Goal: Task Accomplishment & Management: Use online tool/utility

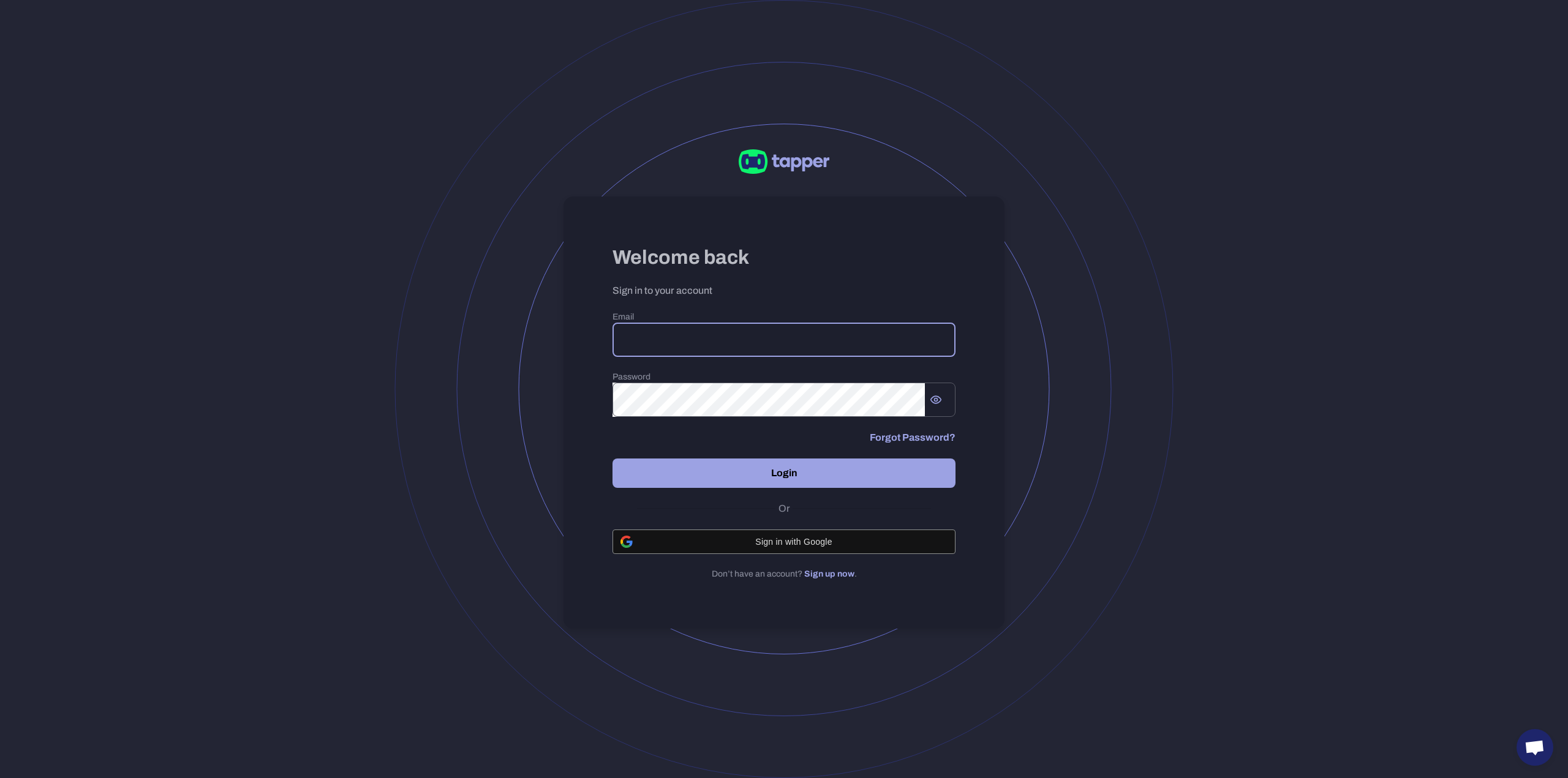
click at [719, 326] on input "email" at bounding box center [784, 340] width 343 height 35
click at [0, 0] on com-1password-button at bounding box center [0, 0] width 0 height 0
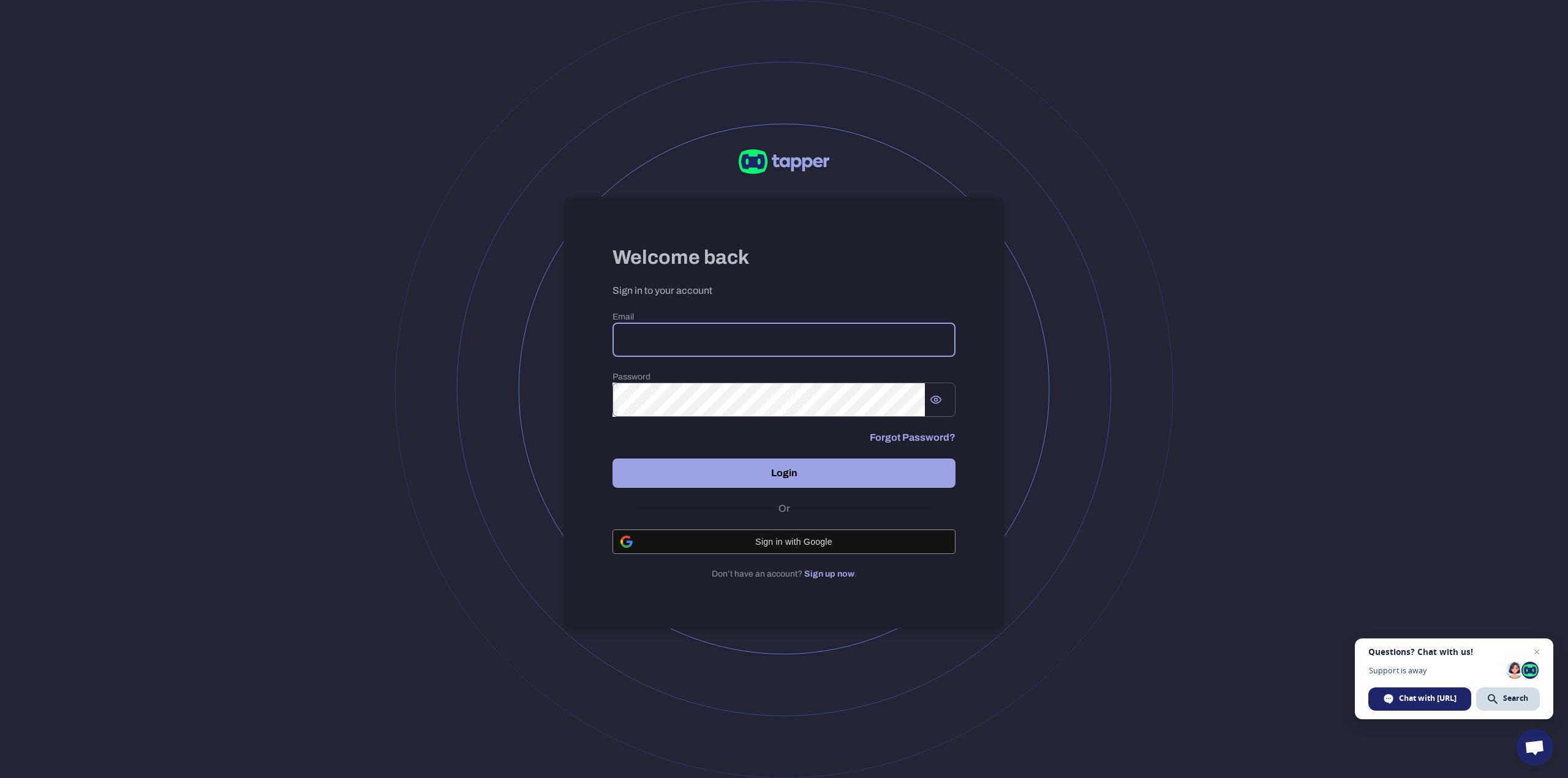
type input "**********"
click at [709, 482] on button "Login" at bounding box center [784, 473] width 343 height 30
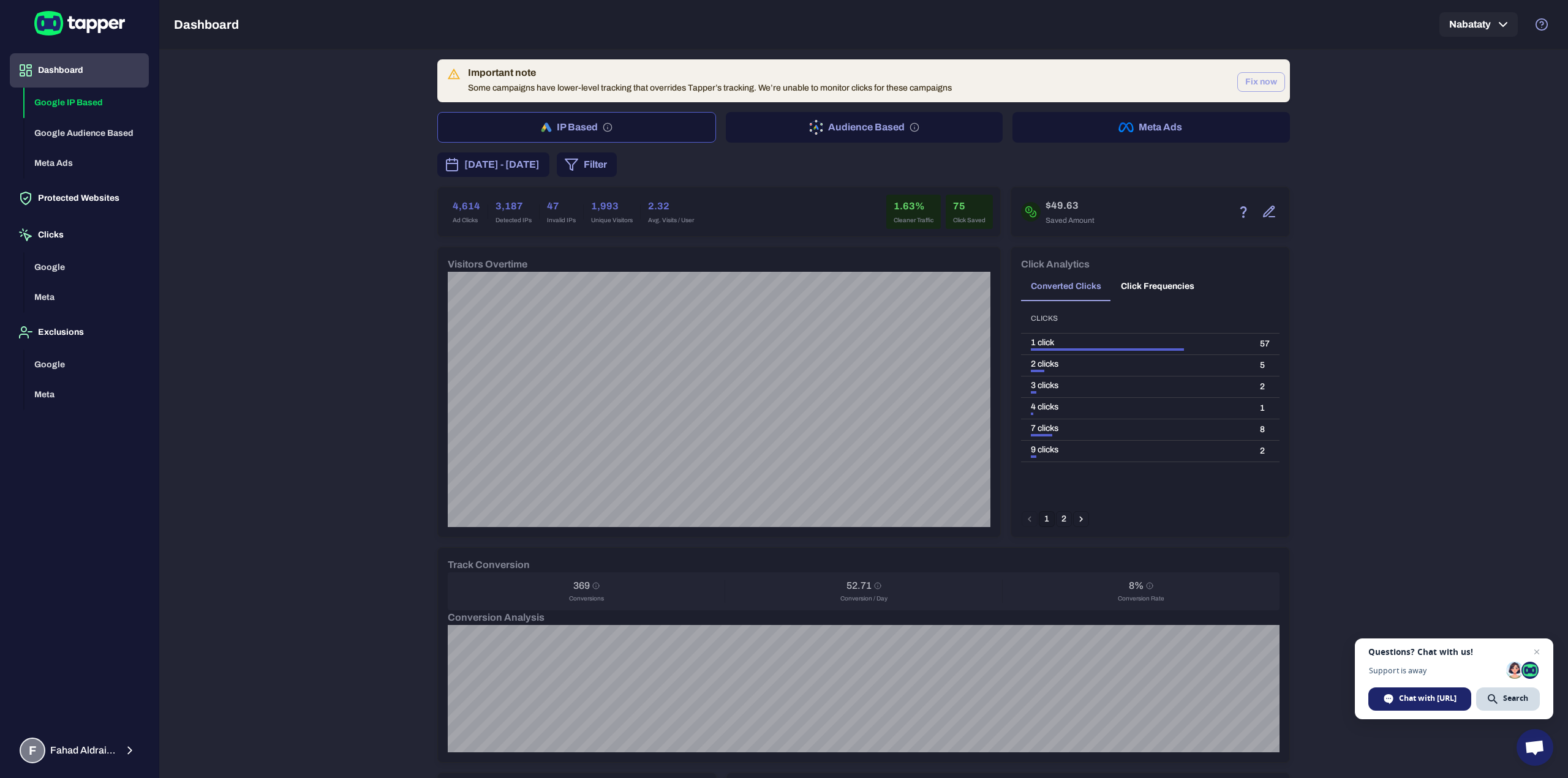
click at [1261, 80] on button "Fix now" at bounding box center [1261, 82] width 48 height 20
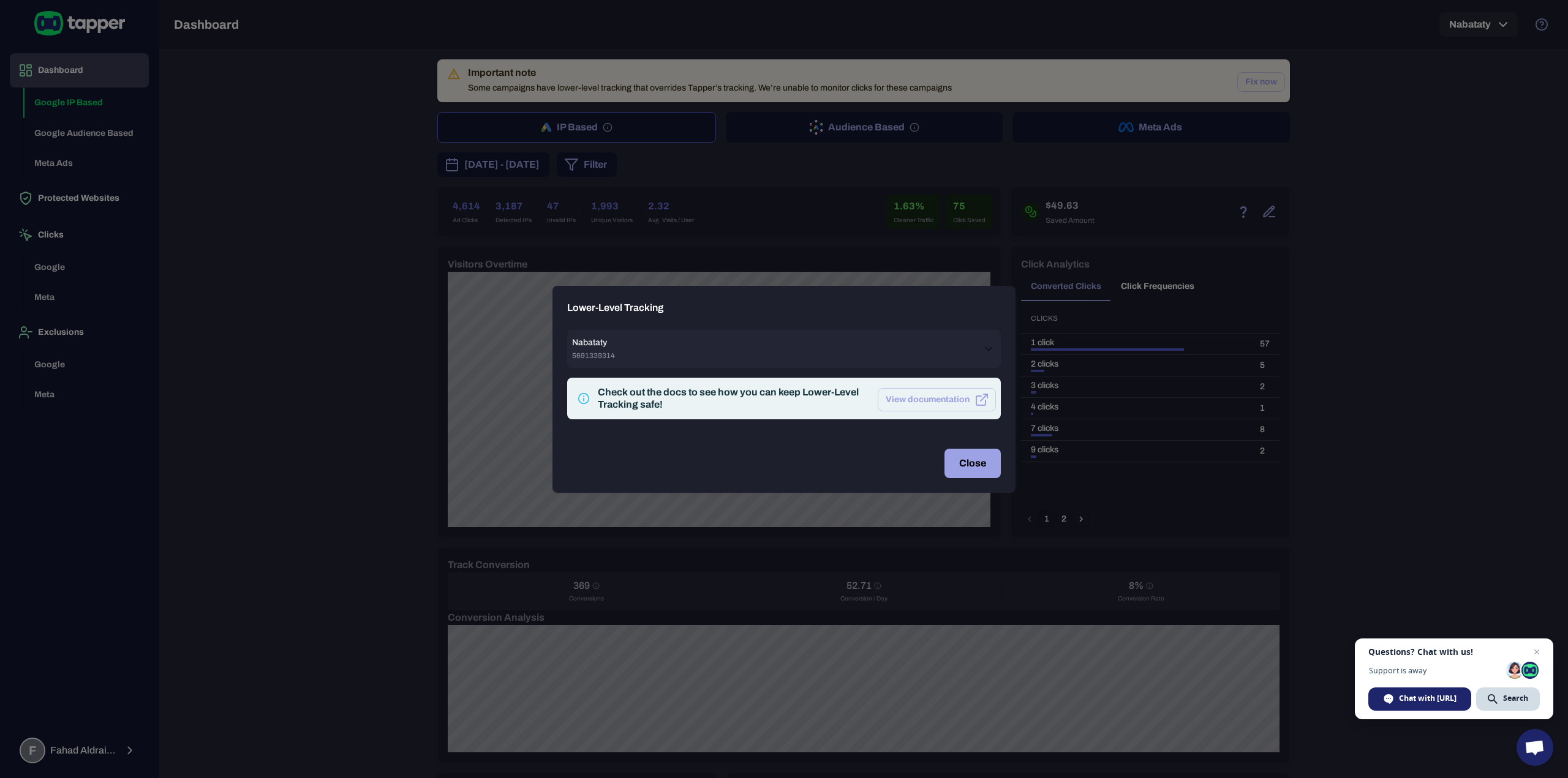
click at [958, 457] on button "Close" at bounding box center [972, 463] width 56 height 30
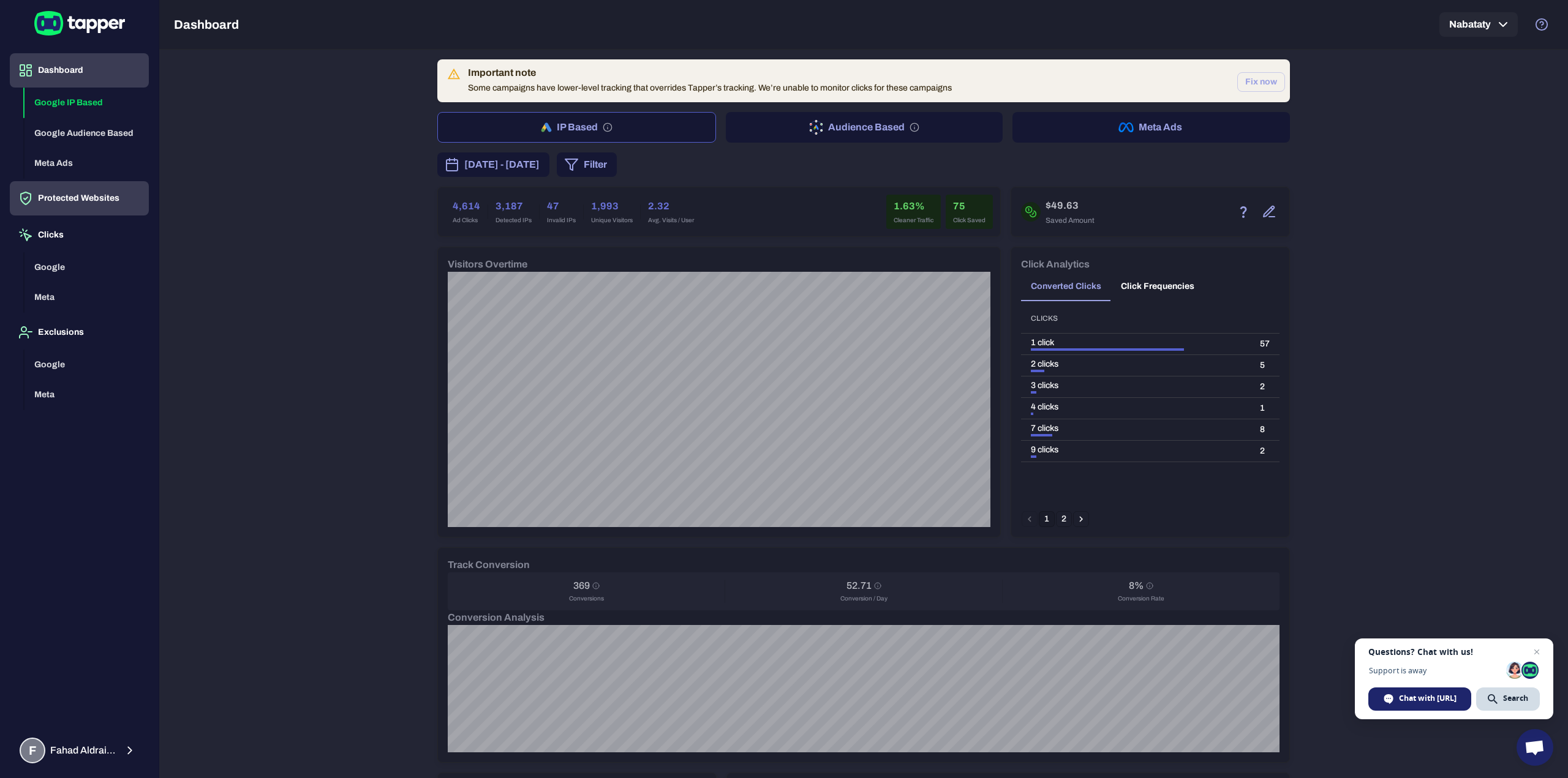
click at [82, 199] on button "Protected Websites" at bounding box center [79, 198] width 139 height 35
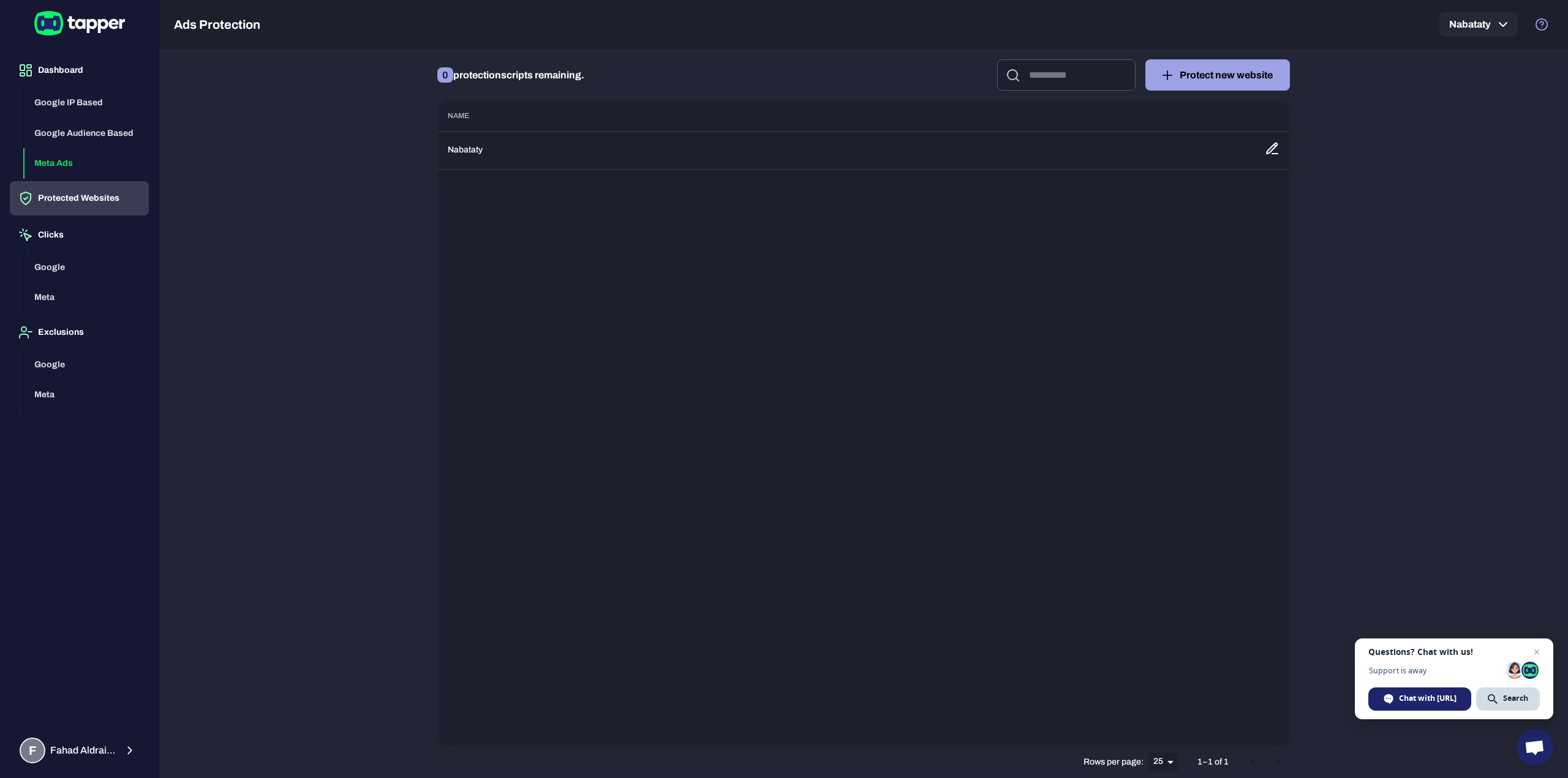
click at [87, 159] on button "Meta Ads" at bounding box center [87, 163] width 125 height 31
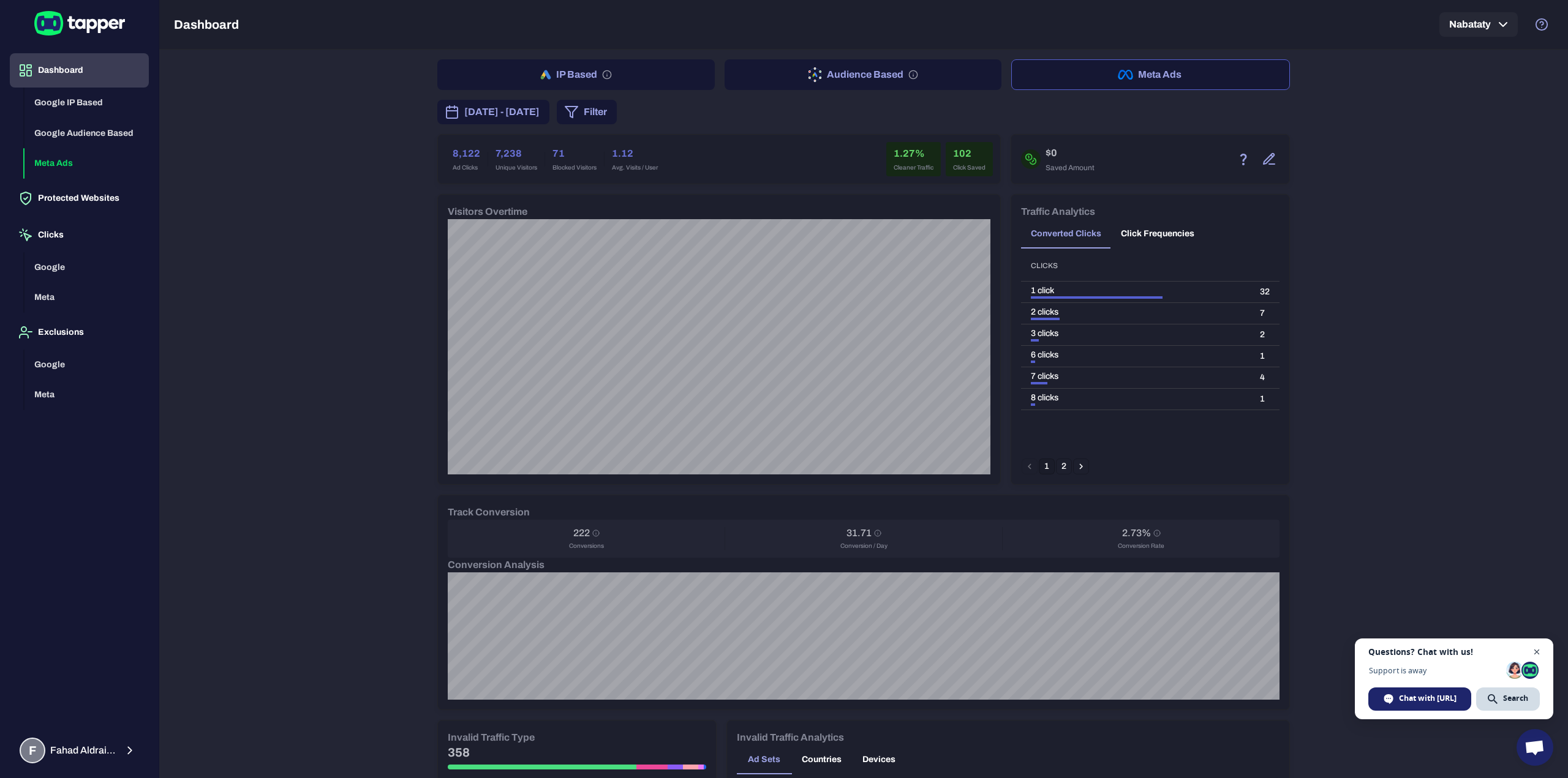
click at [1534, 648] on span "Close chat" at bounding box center [1536, 651] width 15 height 15
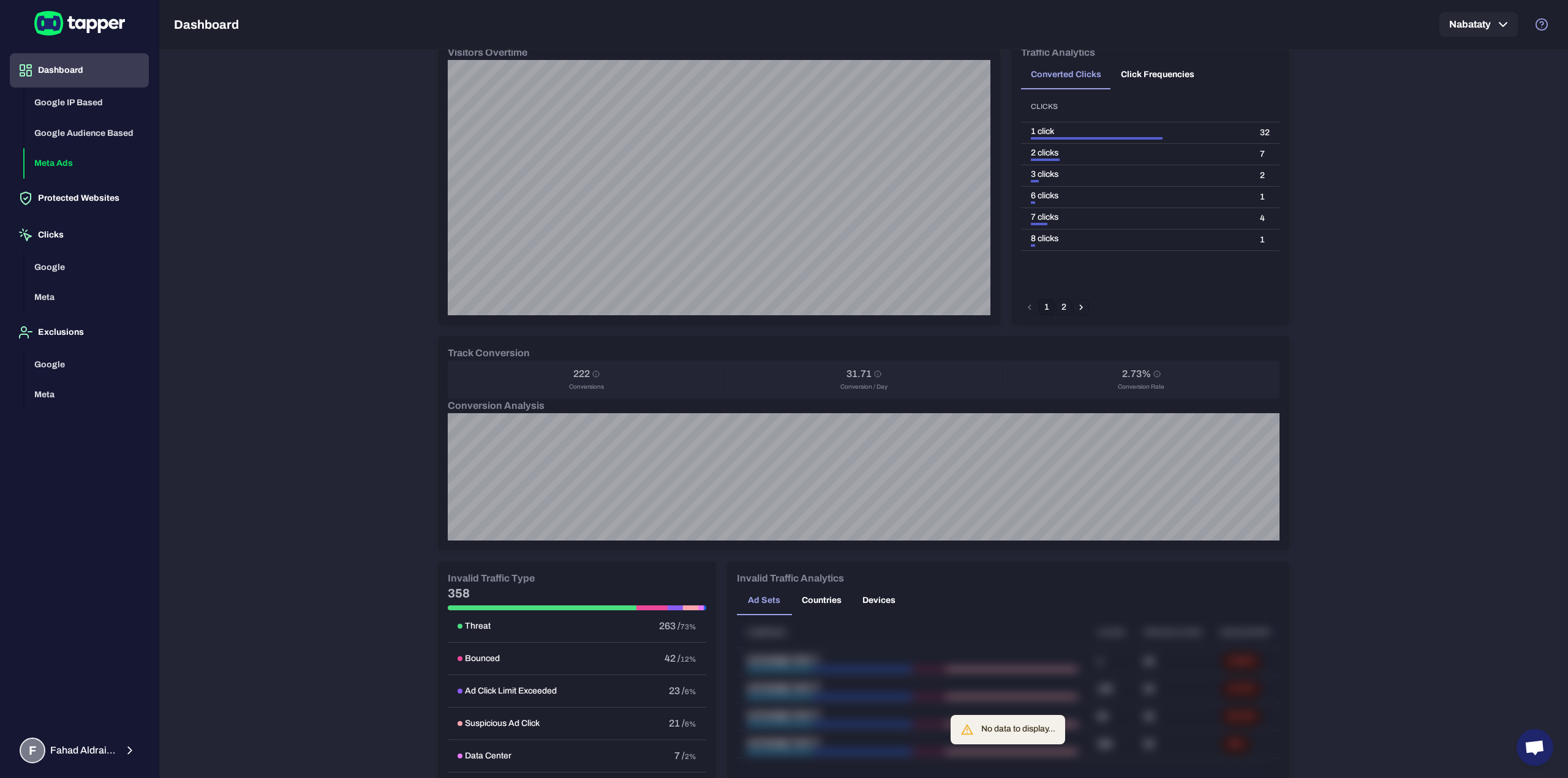
scroll to position [251, 0]
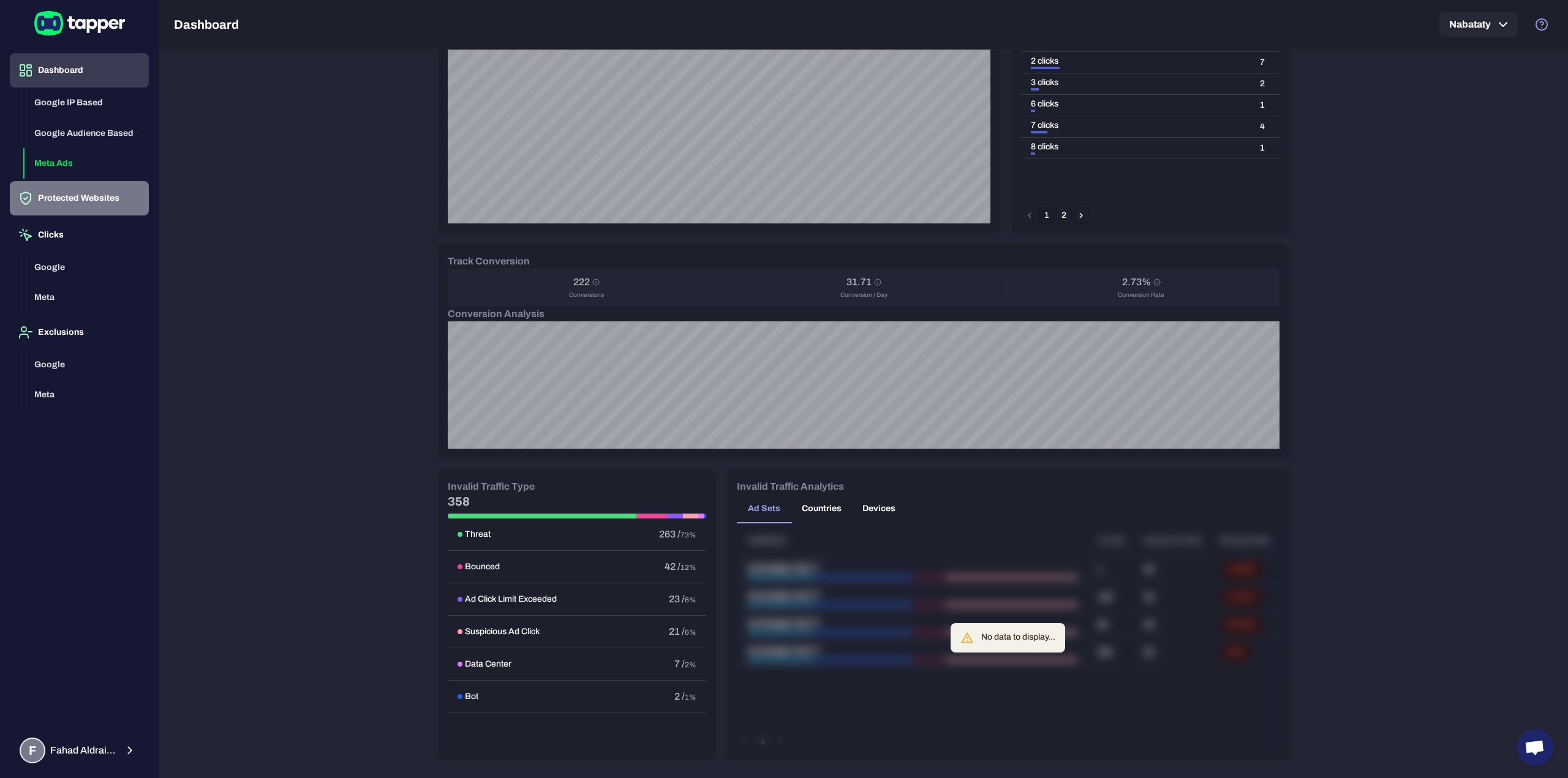
click at [91, 197] on button "Protected Websites" at bounding box center [79, 198] width 139 height 35
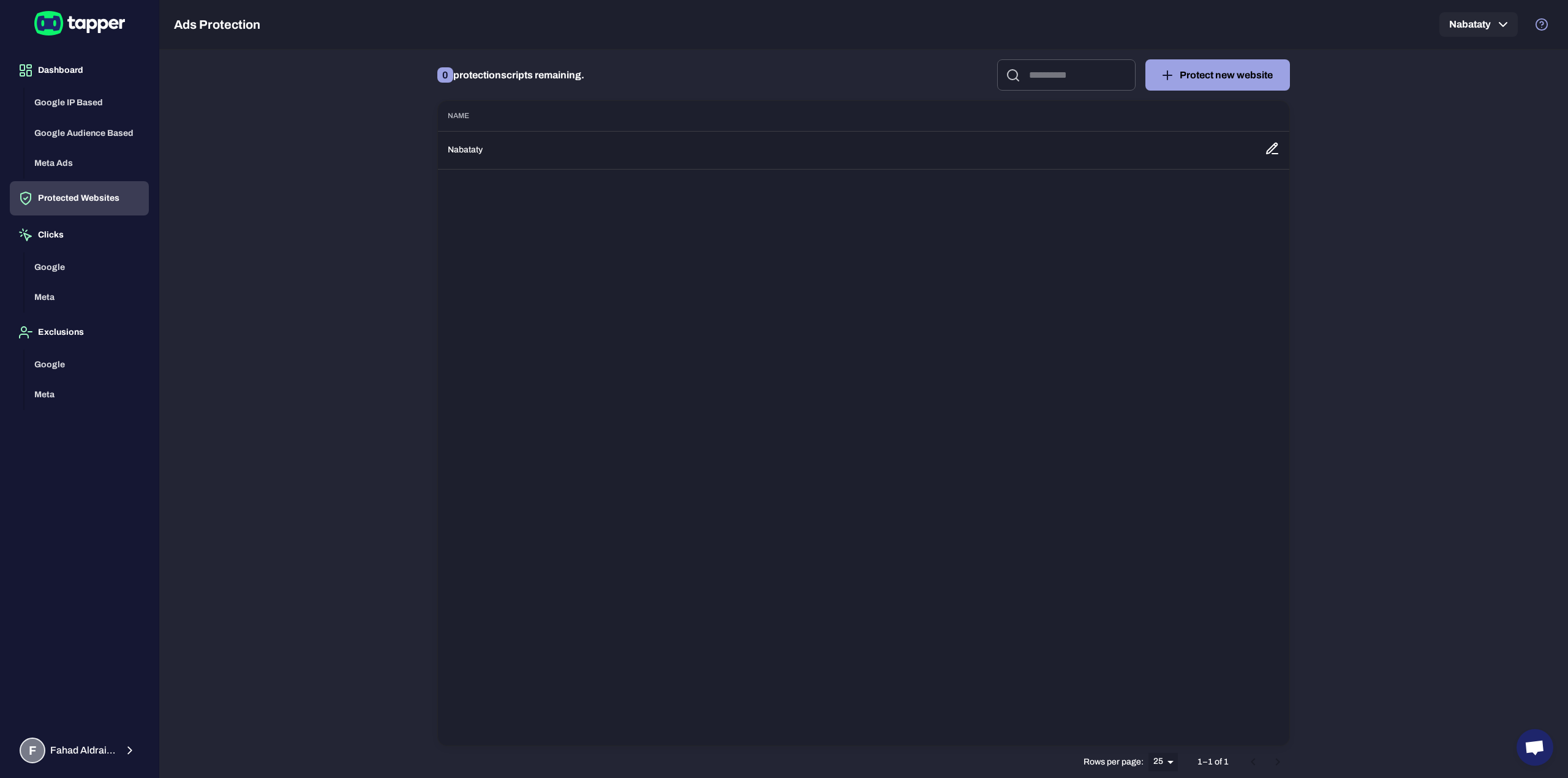
click at [505, 155] on td "Nabataty" at bounding box center [845, 149] width 817 height 38
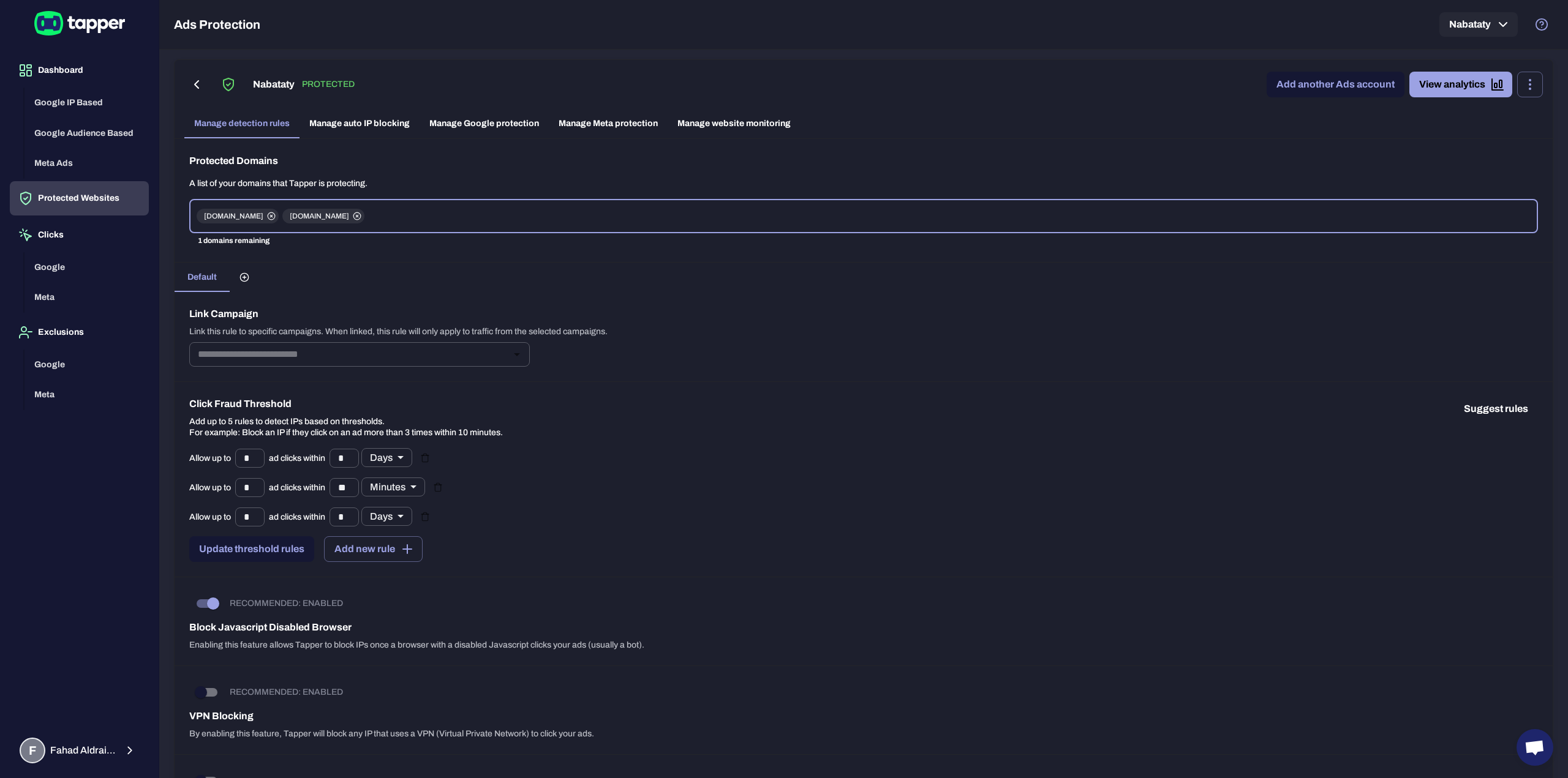
click at [383, 130] on link "Manage auto IP blocking" at bounding box center [359, 124] width 120 height 30
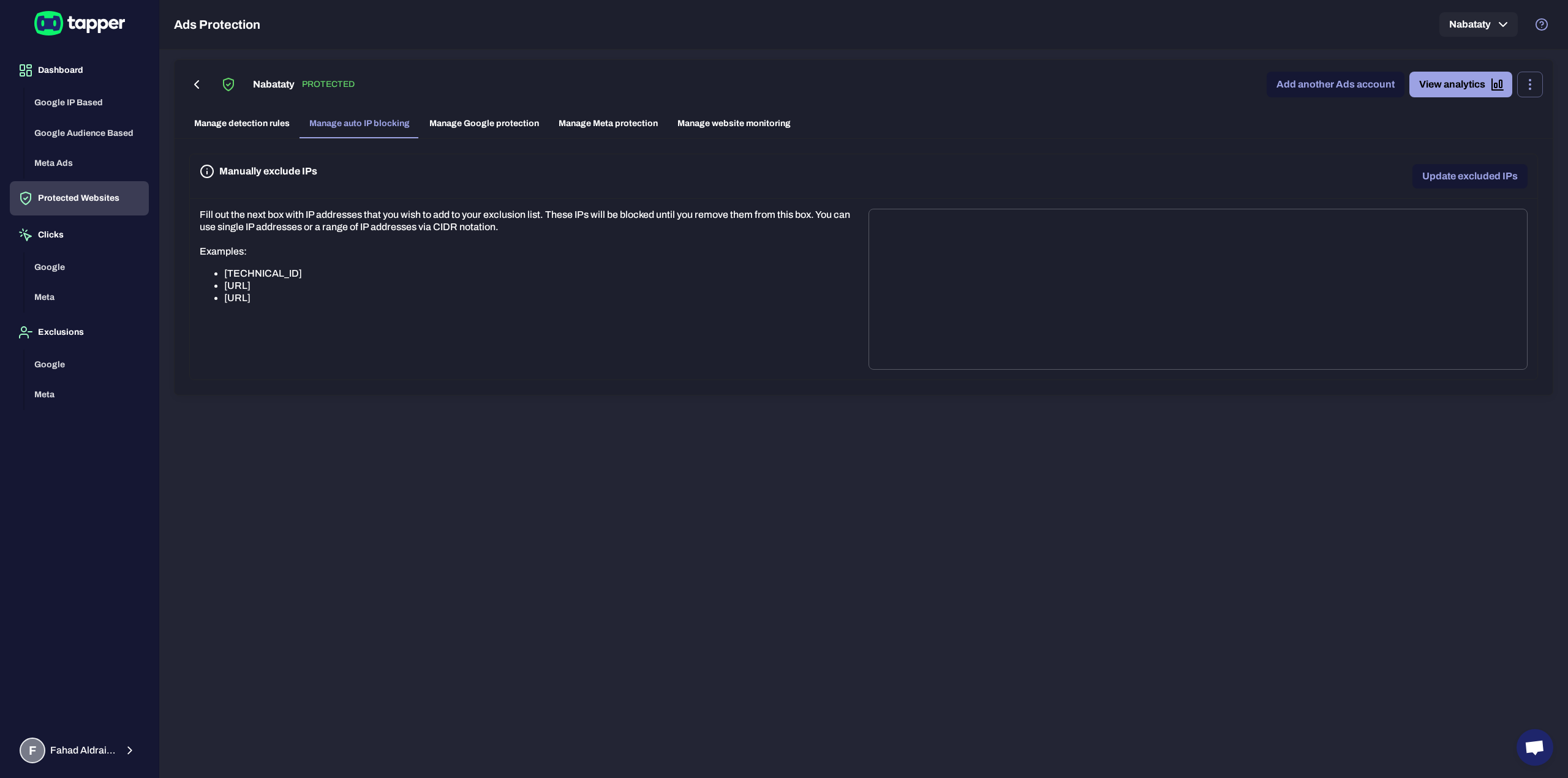
click at [470, 117] on link "Manage Google protection" at bounding box center [484, 124] width 130 height 30
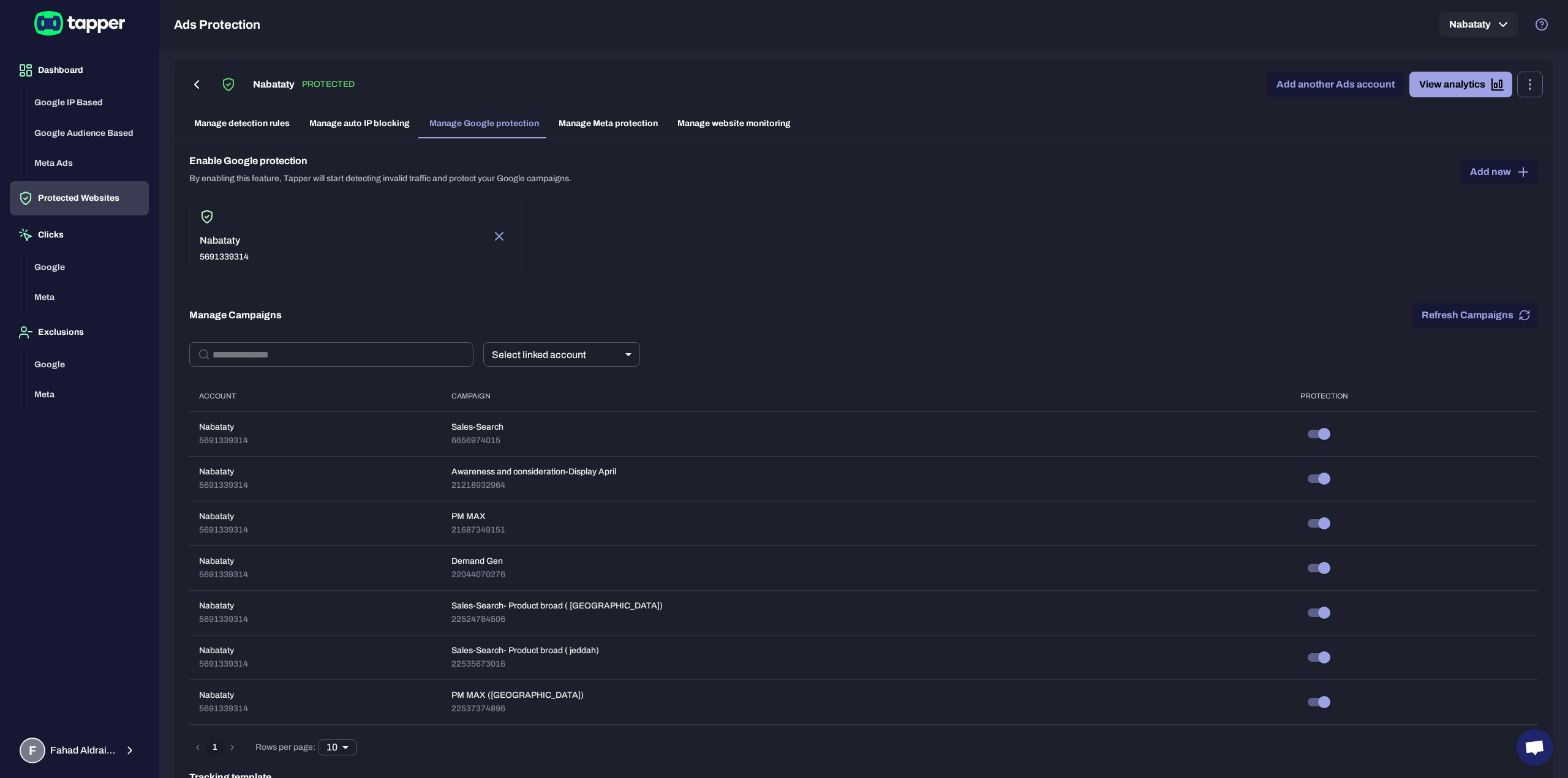
click at [600, 128] on link "Manage Meta protection" at bounding box center [608, 124] width 119 height 30
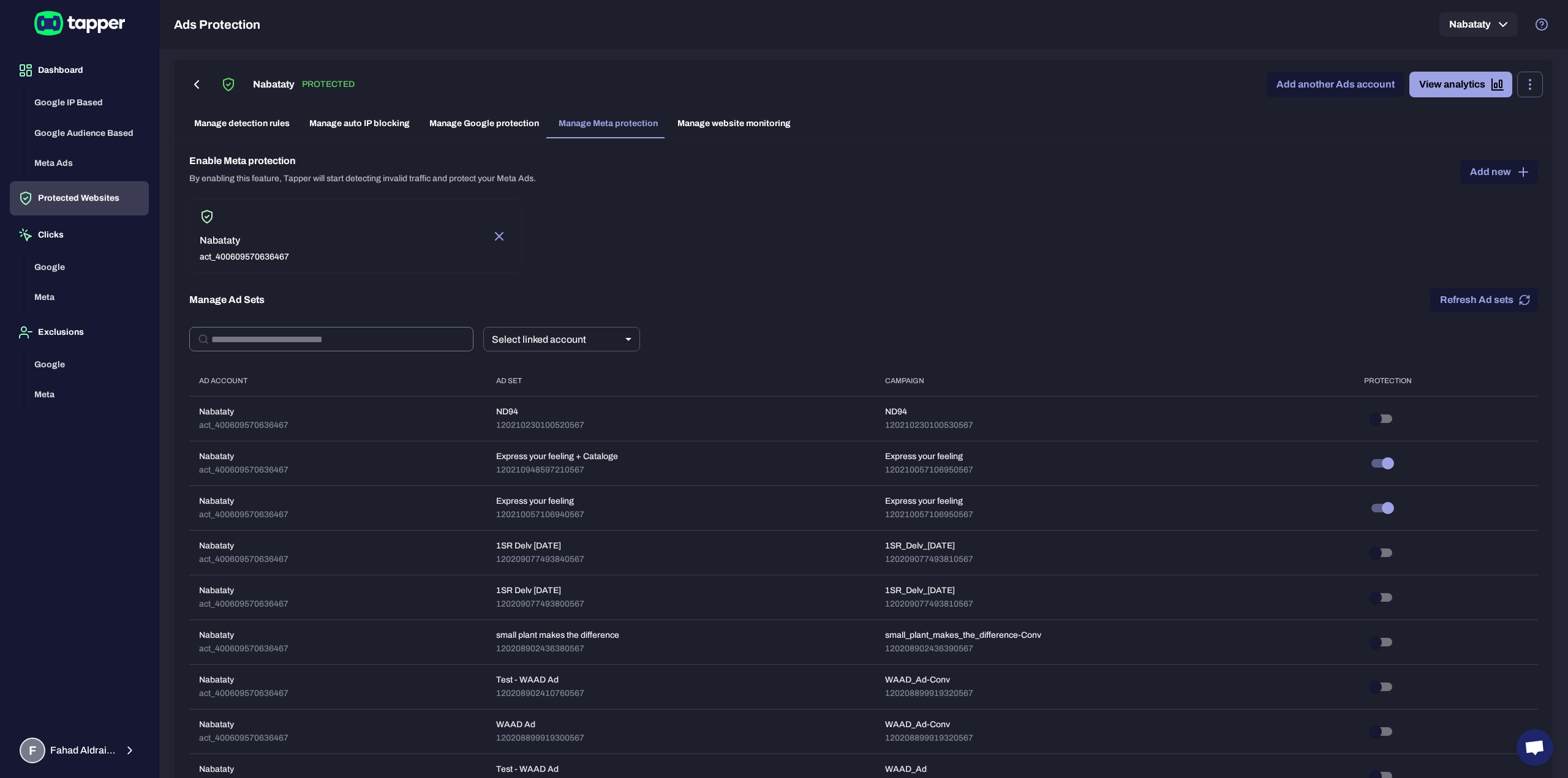
click at [335, 339] on input "text" at bounding box center [342, 339] width 262 height 25
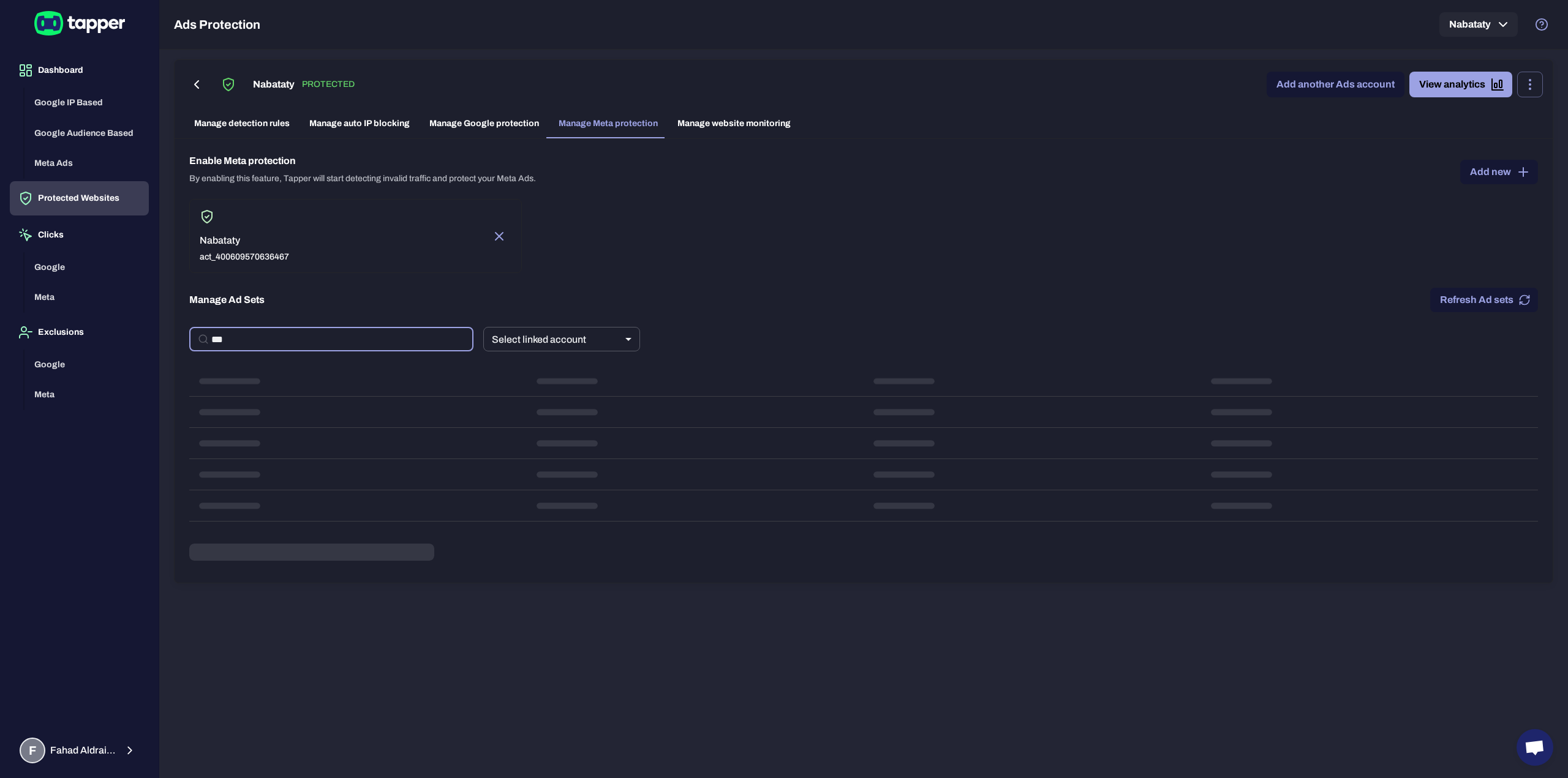
type input "****"
click at [334, 335] on input "****" at bounding box center [342, 339] width 262 height 25
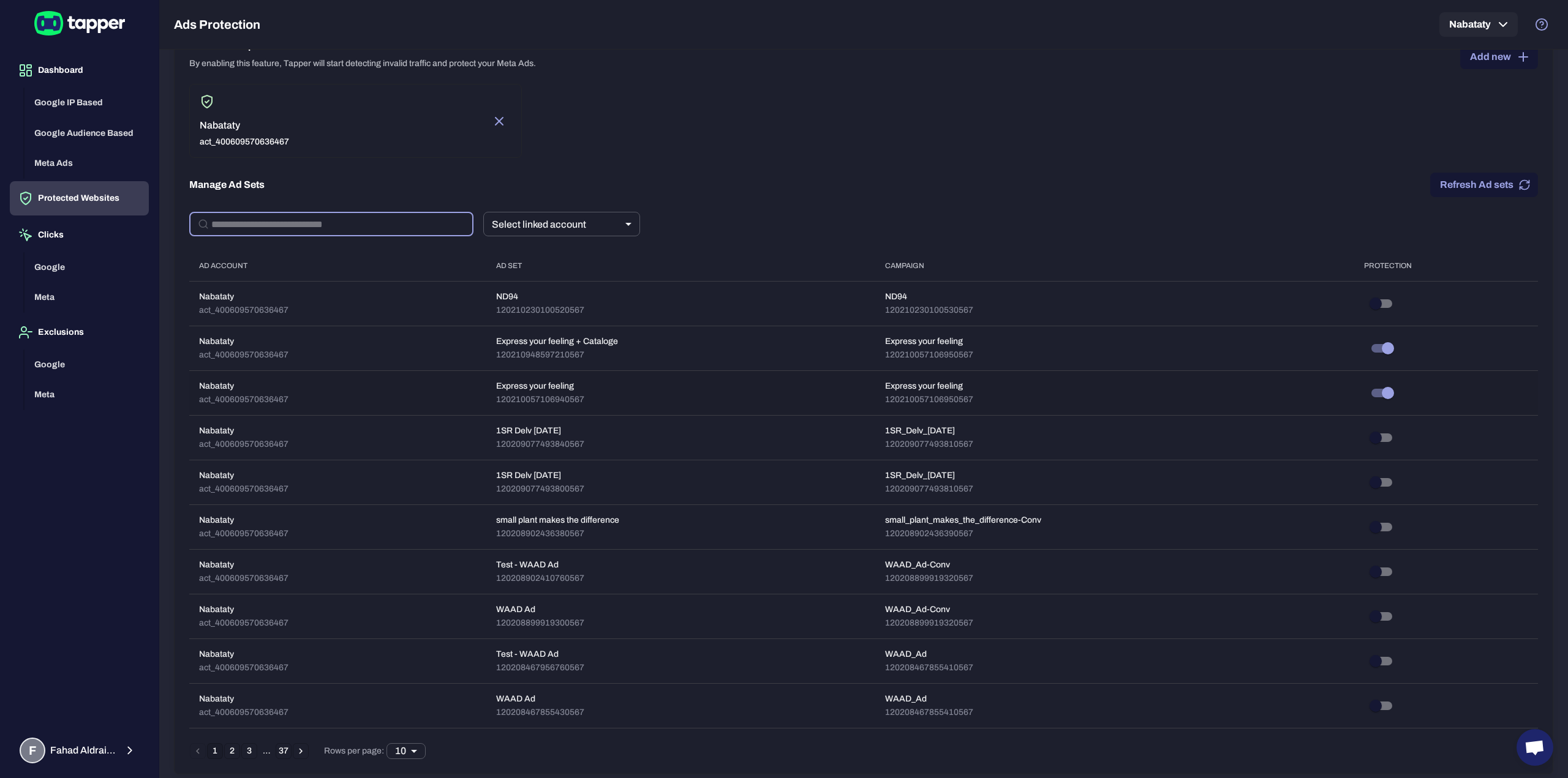
scroll to position [117, 0]
click at [410, 747] on body "Dashboard Google IP Based Google Audience Based Meta Ads Protected Websites Cli…" at bounding box center [784, 389] width 1568 height 778
click at [406, 754] on li "100" at bounding box center [406, 754] width 40 height 20
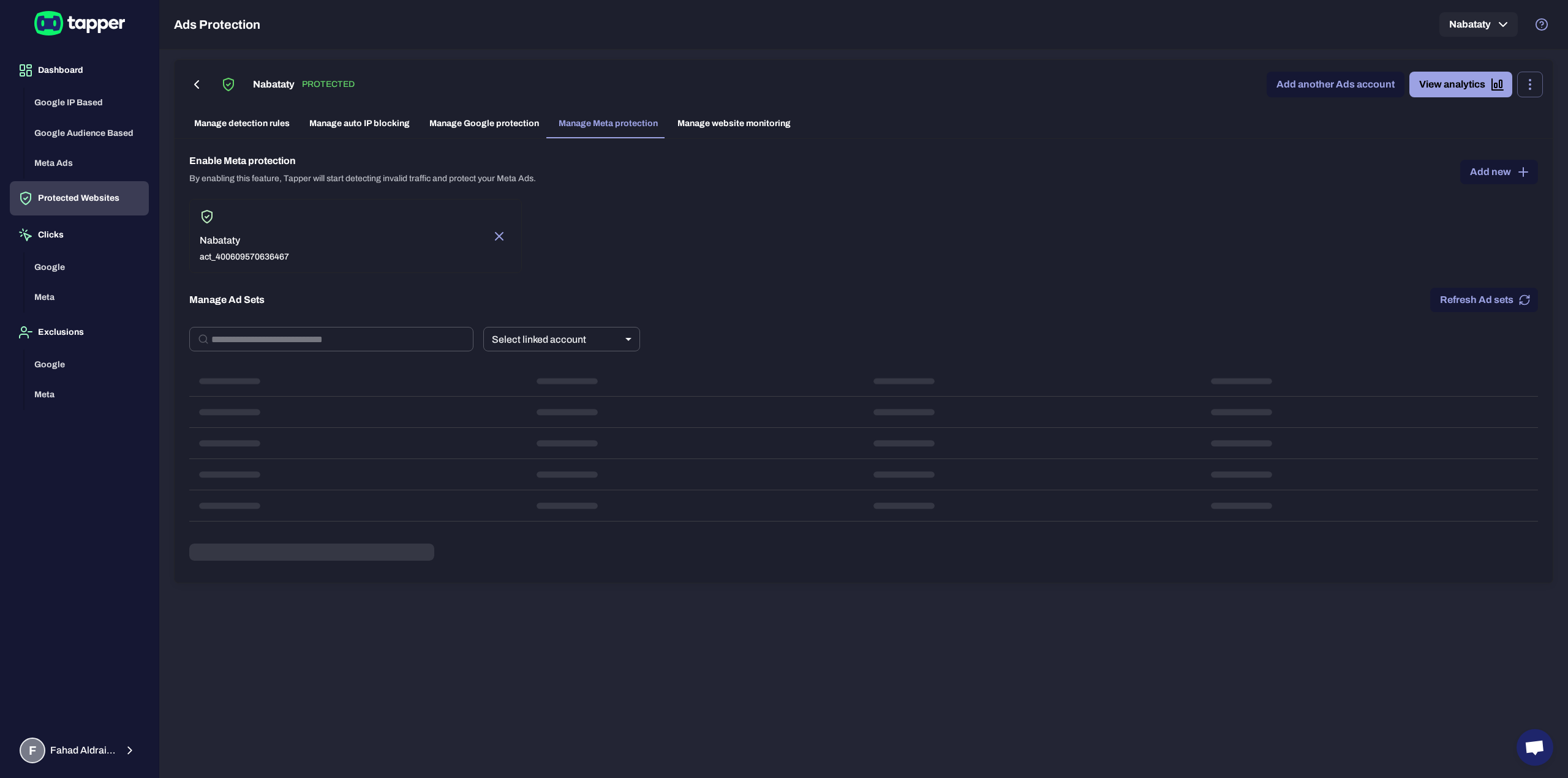
scroll to position [0, 0]
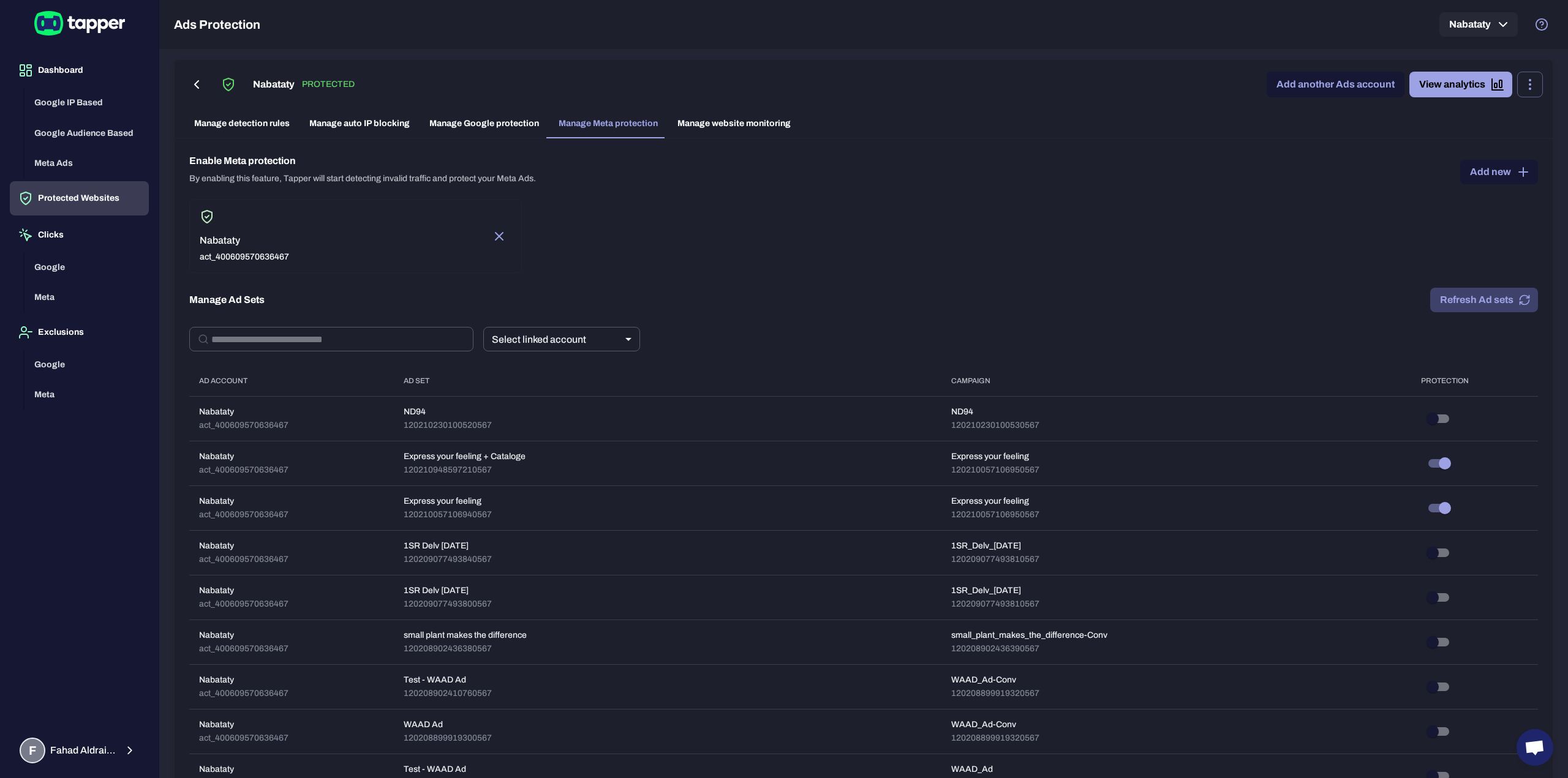
click at [1476, 292] on button "Refresh Ad sets" at bounding box center [1484, 300] width 108 height 25
click at [1467, 308] on button "Refresh Ad sets" at bounding box center [1484, 300] width 108 height 25
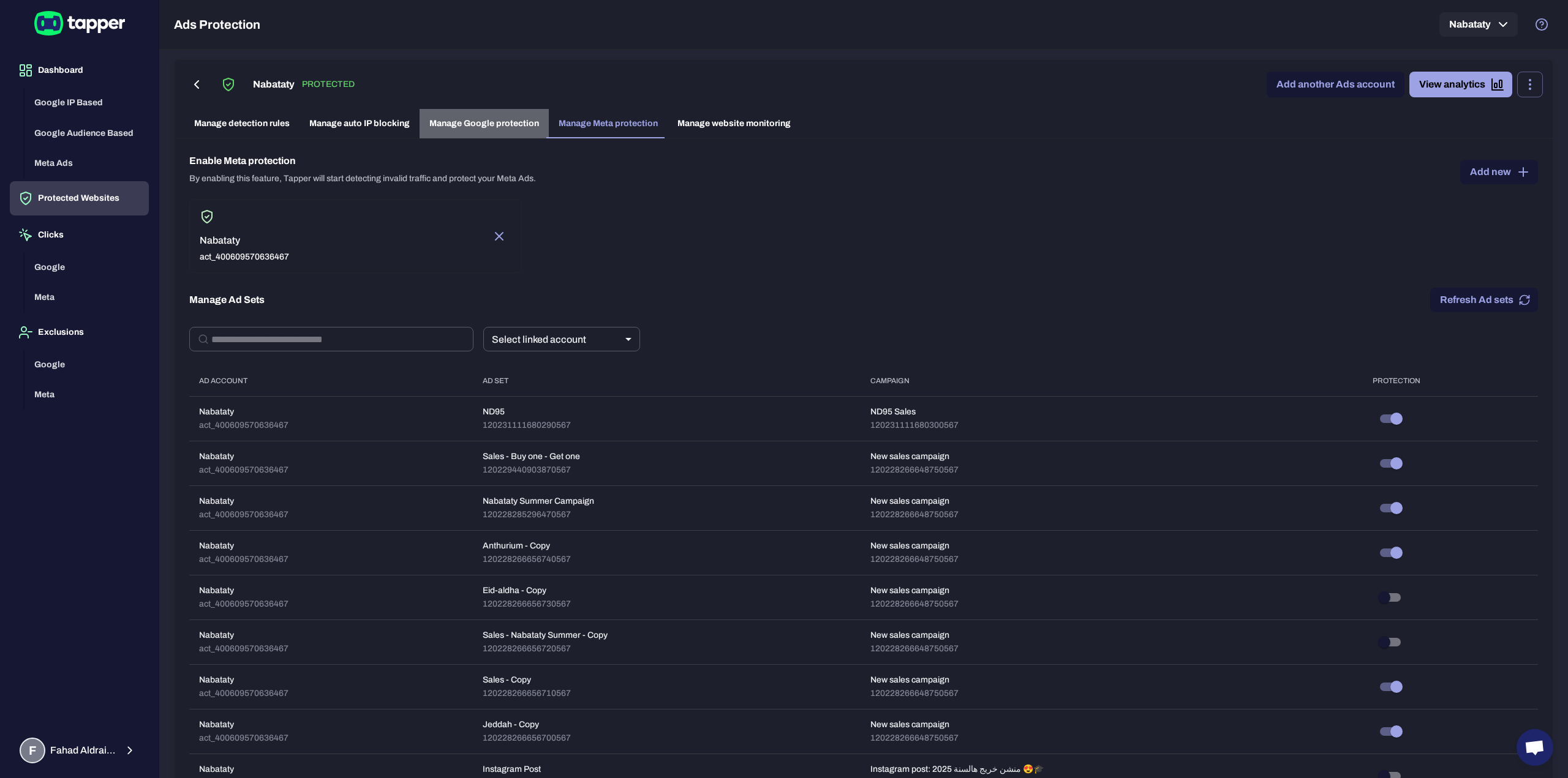
click at [493, 128] on link "Manage Google protection" at bounding box center [484, 124] width 130 height 30
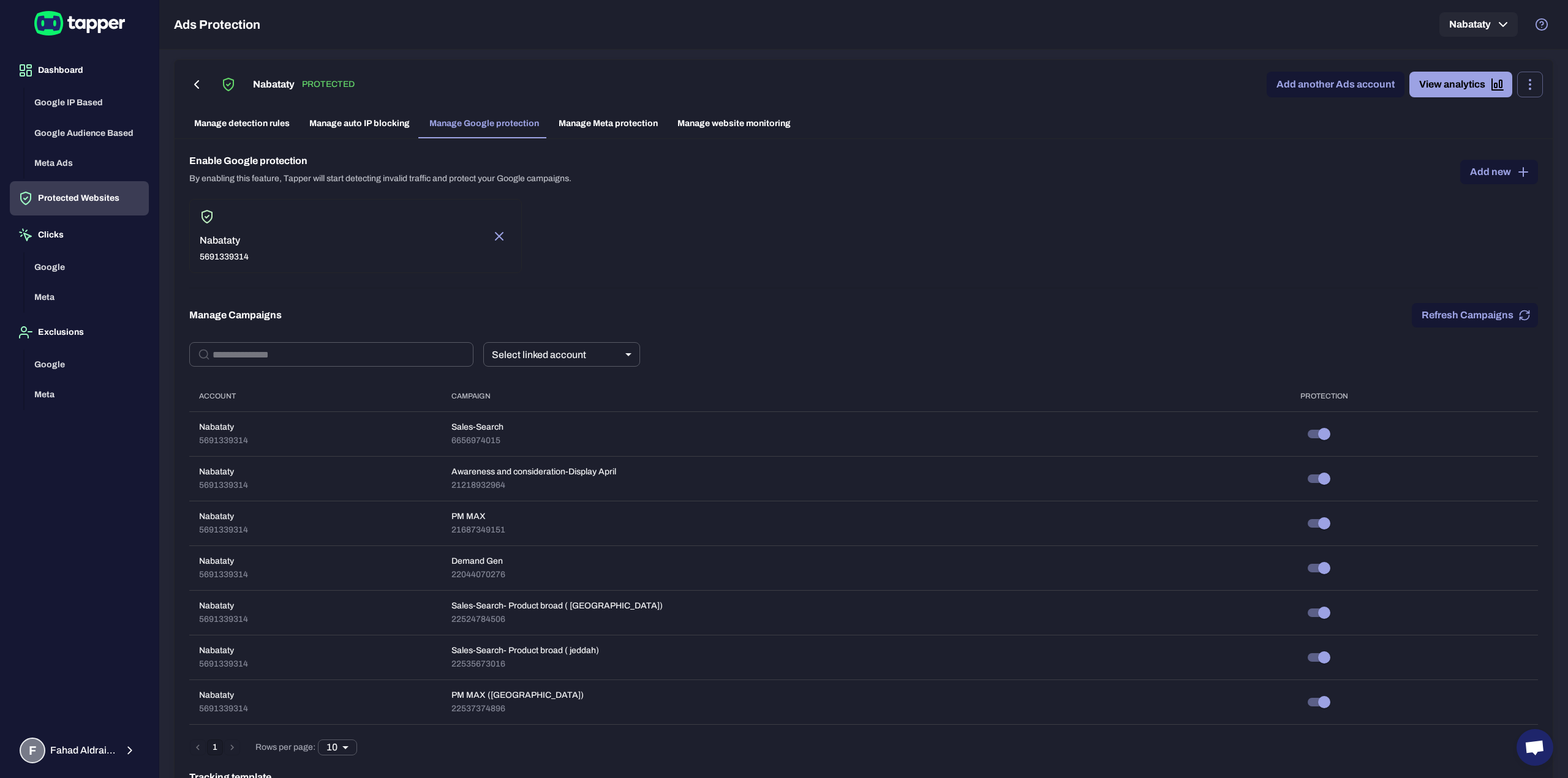
scroll to position [184, 0]
